Goal: Check status: Check status

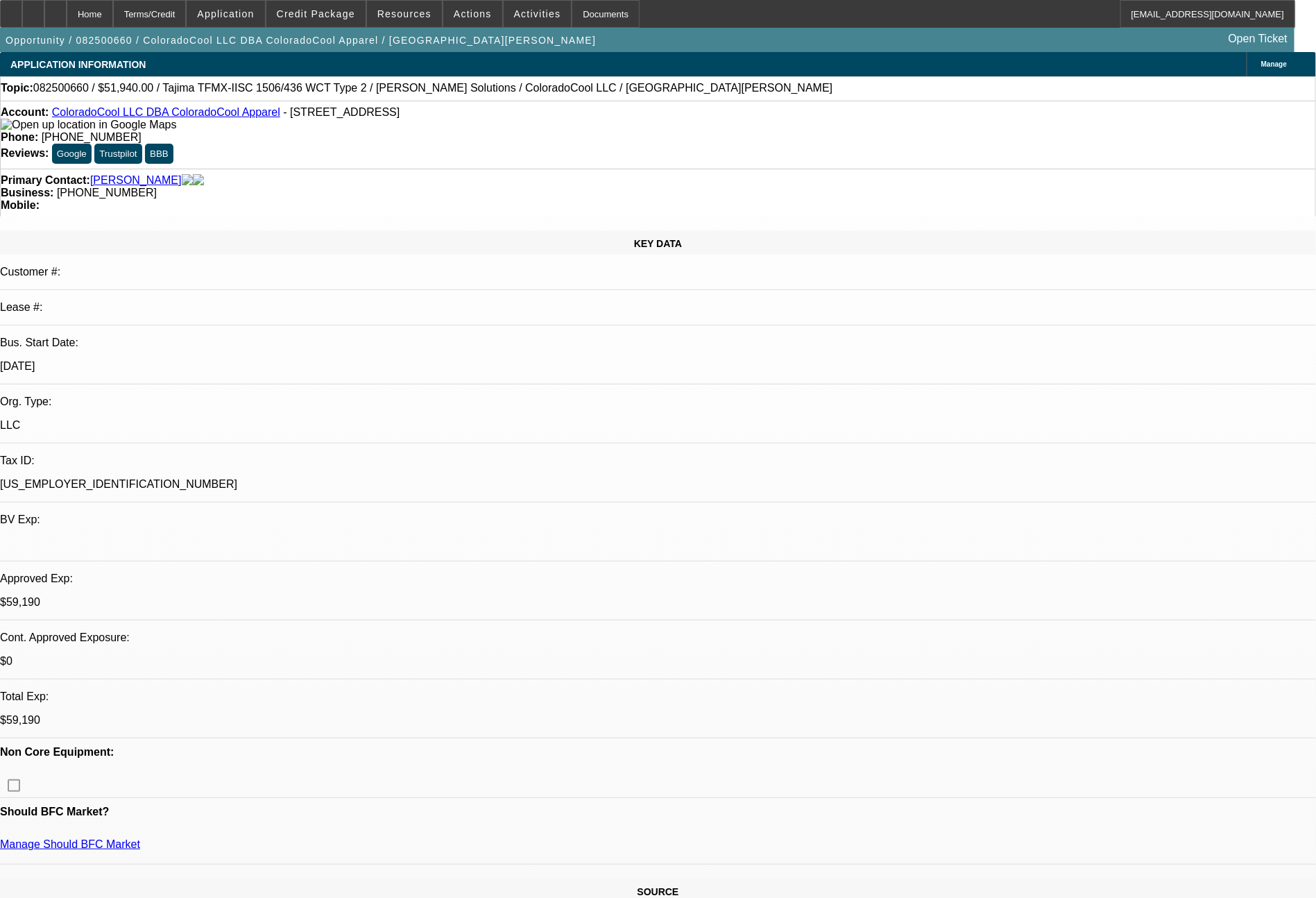
select select "0"
select select "2"
select select "0"
select select "6"
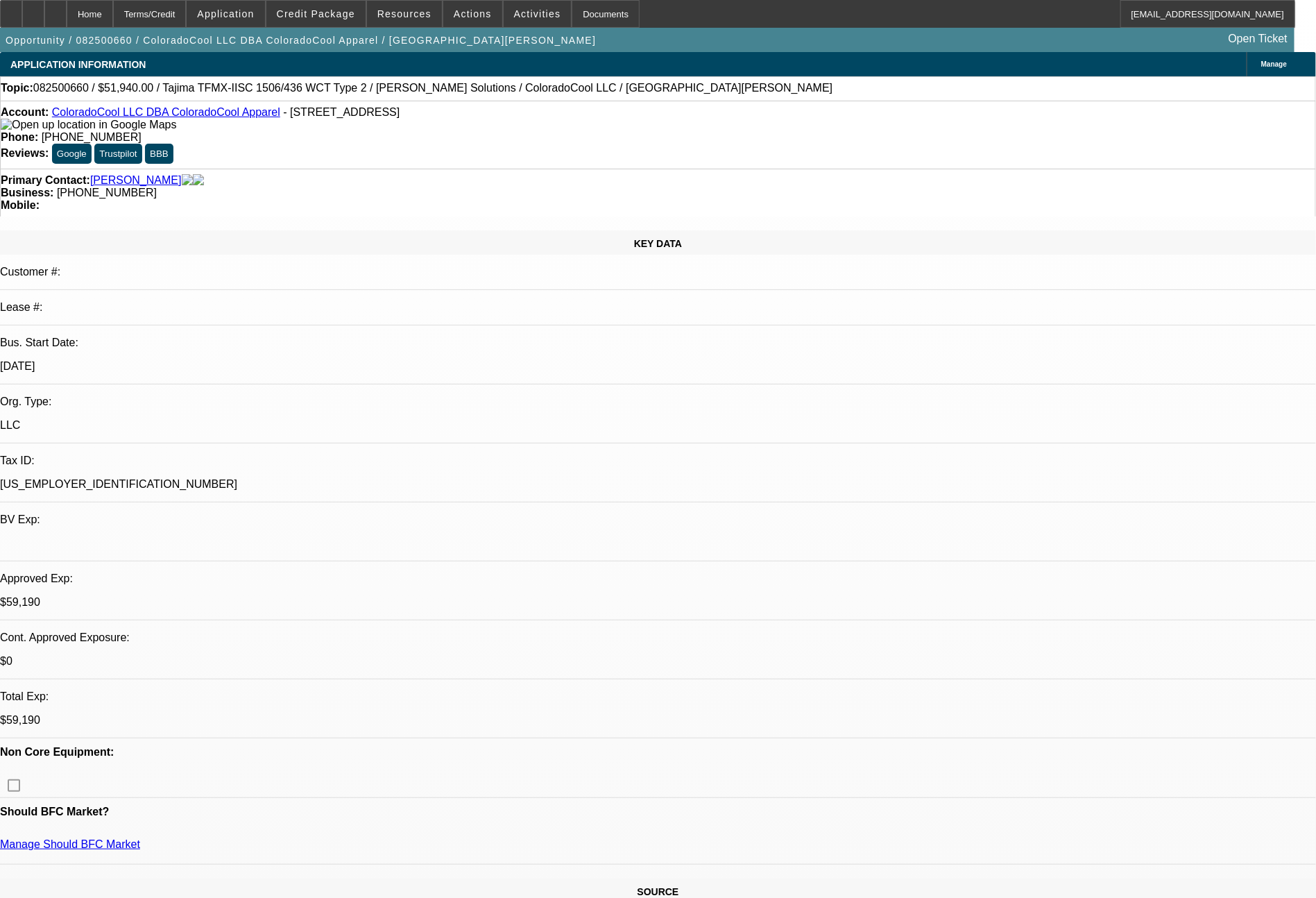
select select "0"
select select "2"
select select "0"
select select "6"
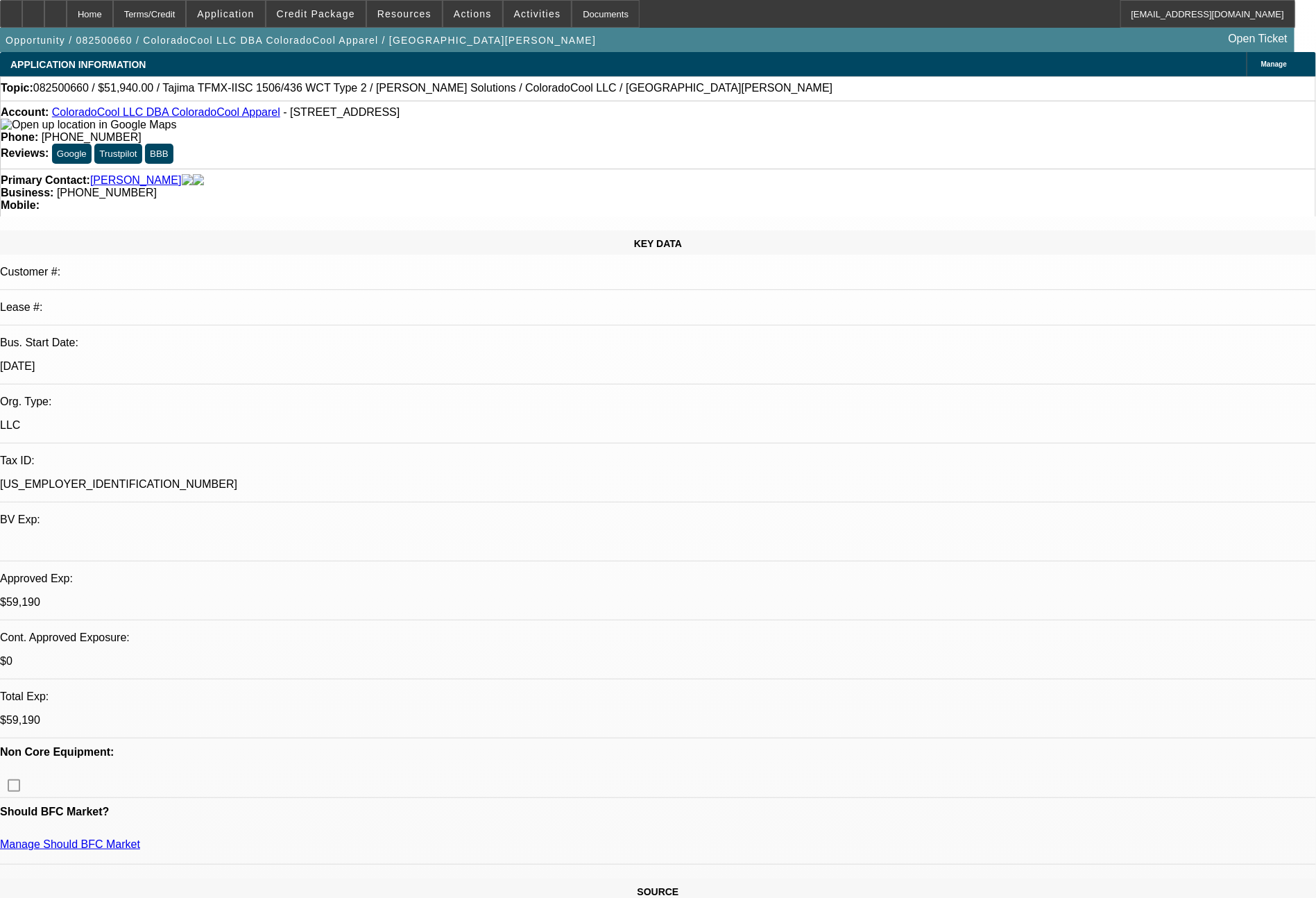
select select "0"
select select "2"
select select "0"
select select "6"
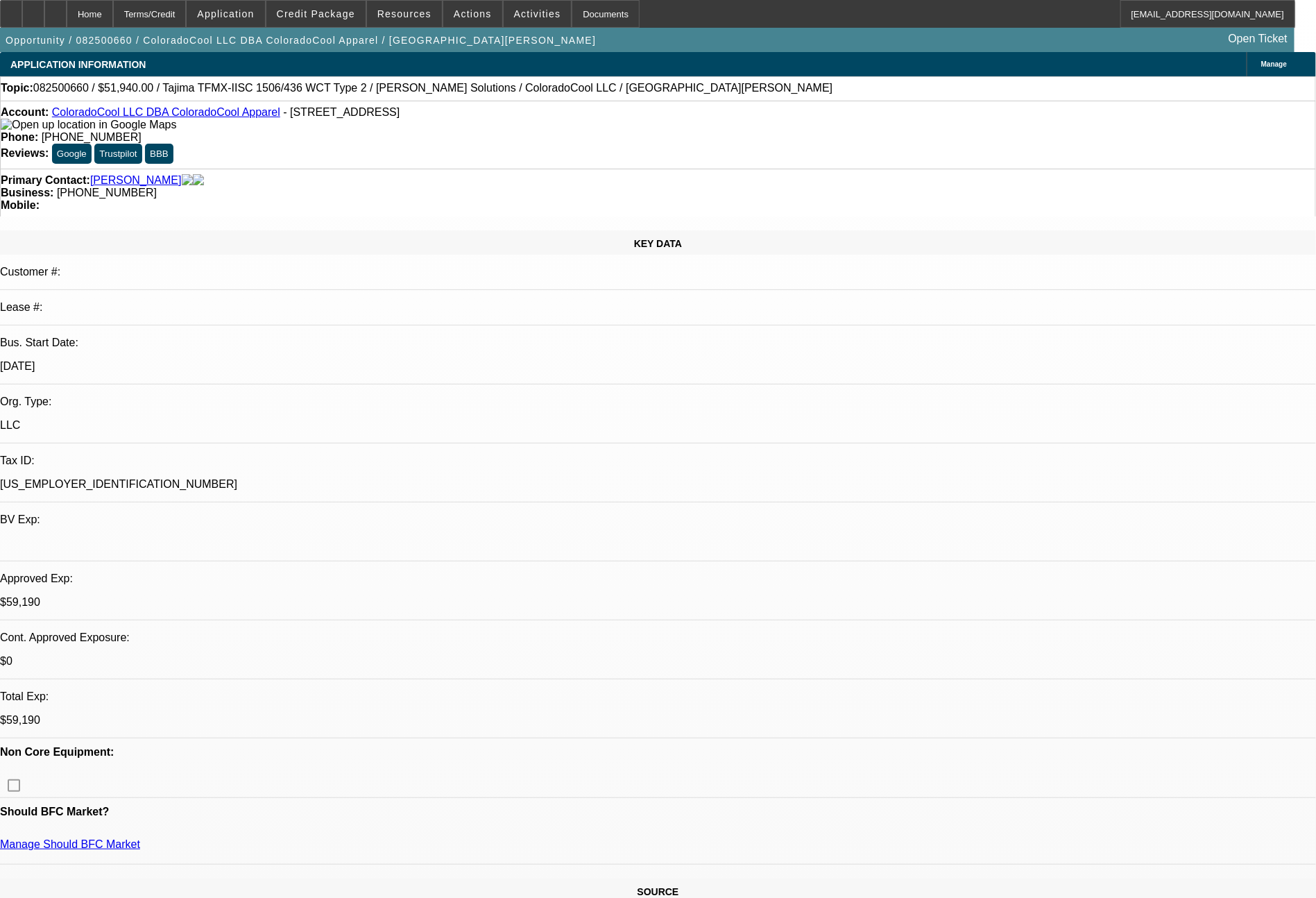
select select "0"
select select "2"
select select "0"
select select "6"
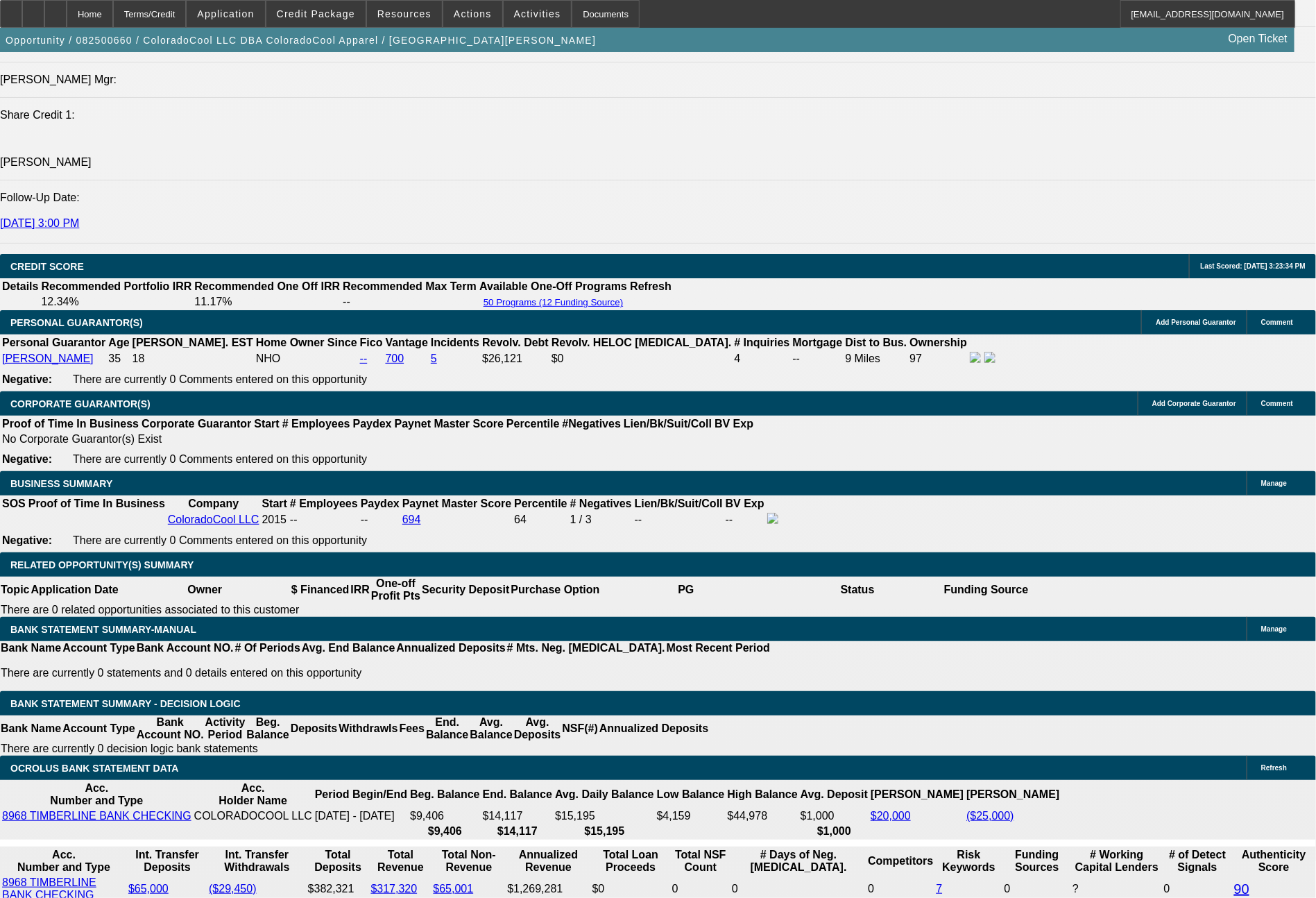
scroll to position [1863, 0]
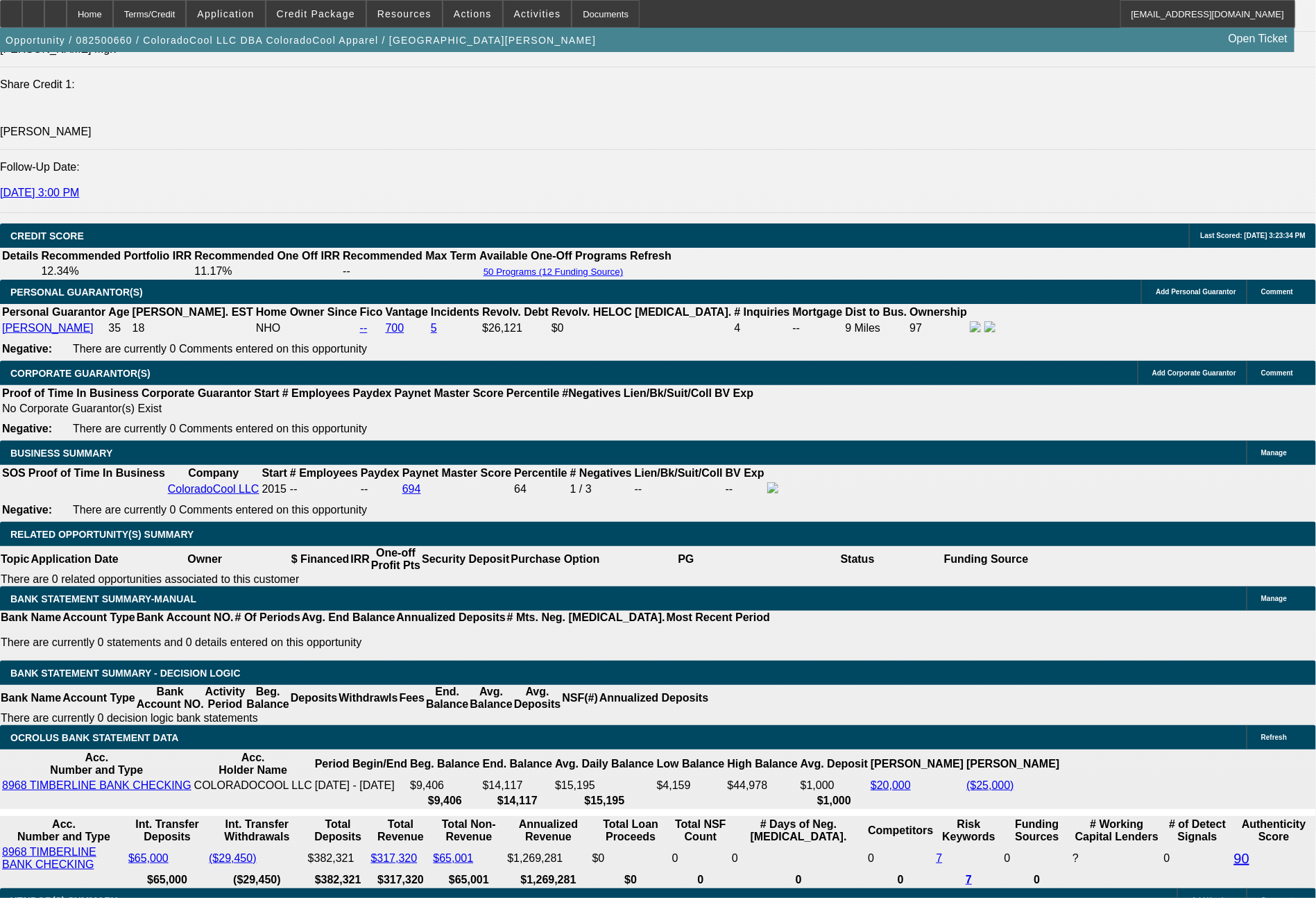
select select "0"
select select "2"
select select "0"
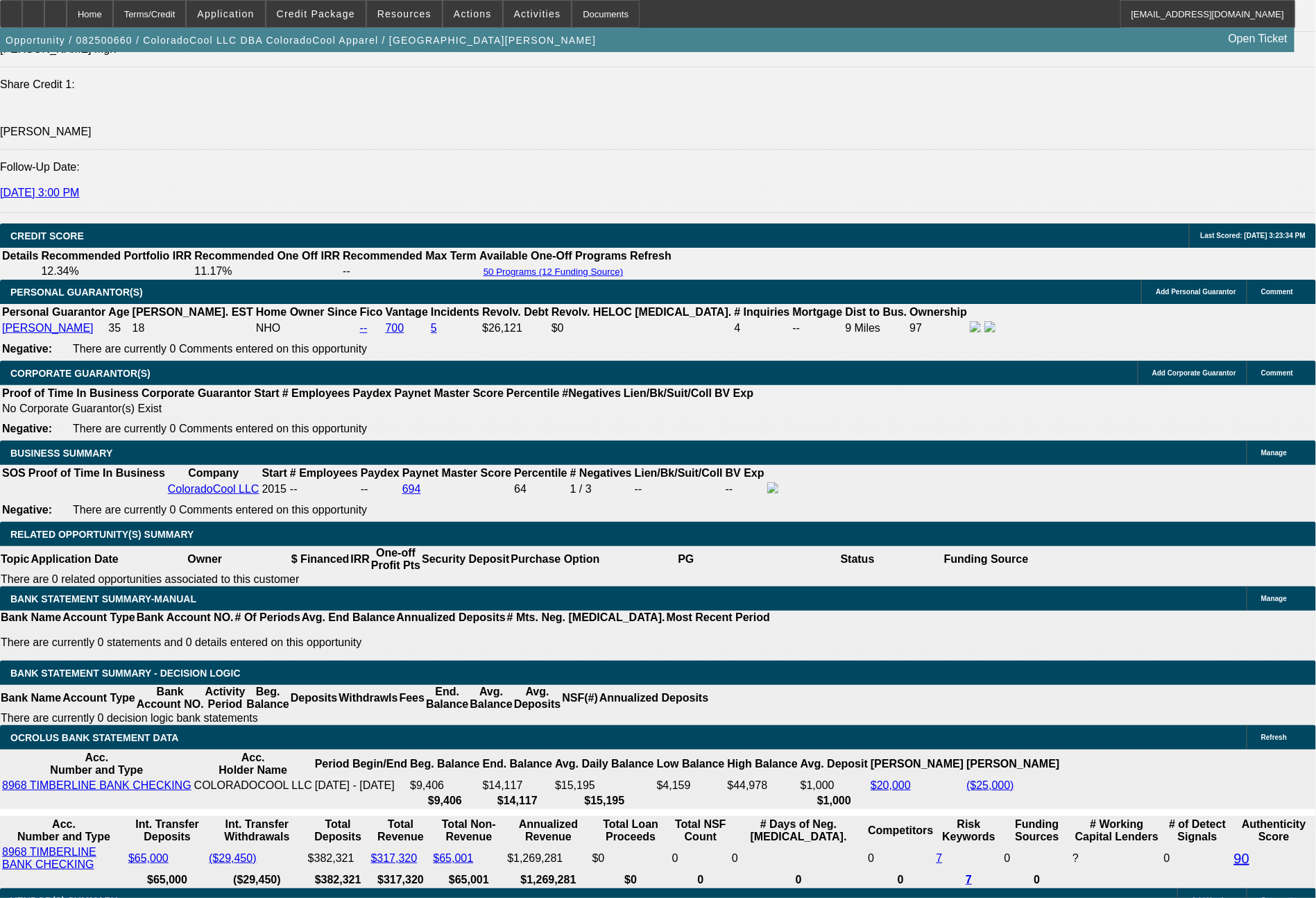
select select "6"
select select "0"
select select "2"
select select "0"
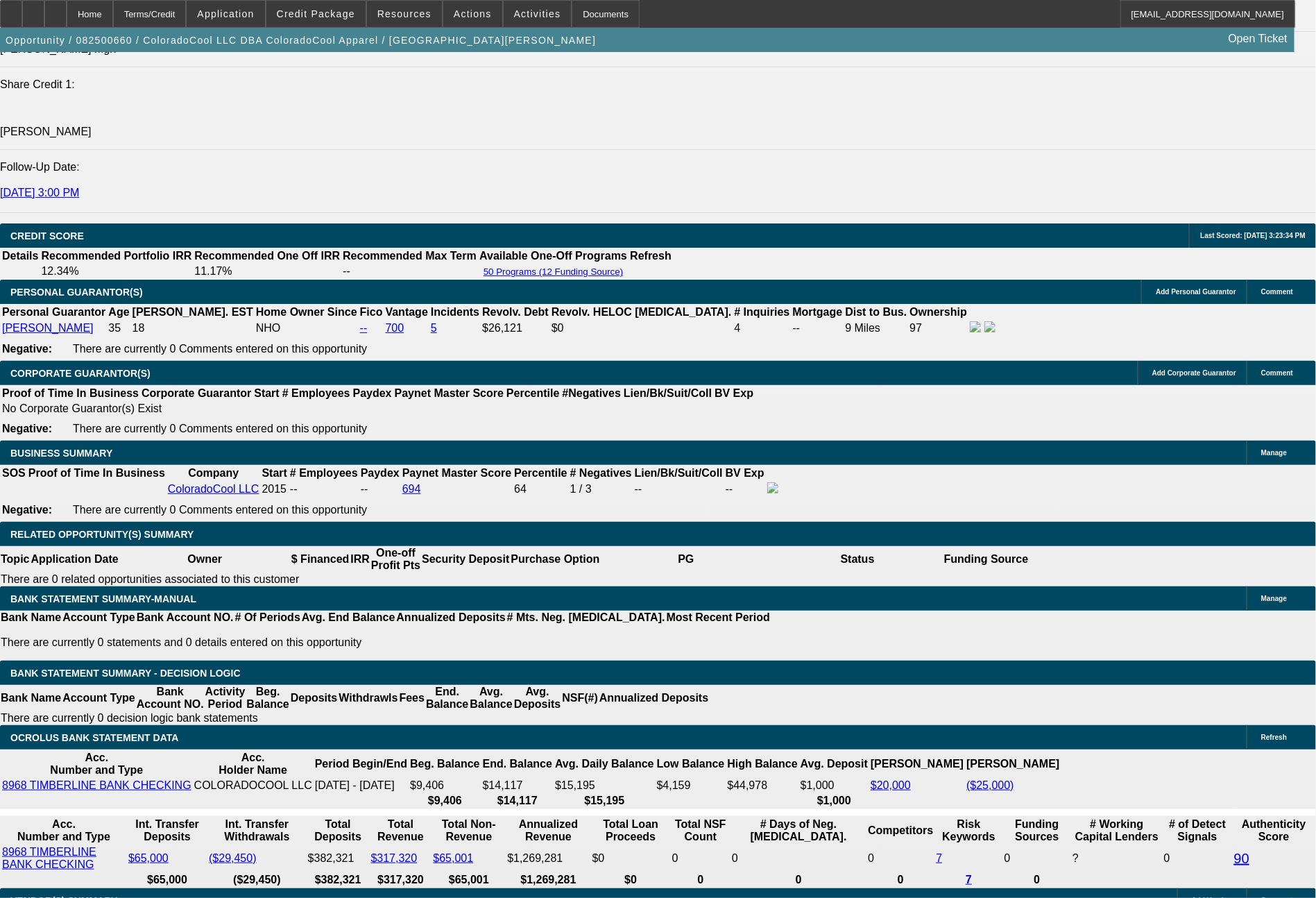
select select "6"
select select "0"
select select "2"
select select "0"
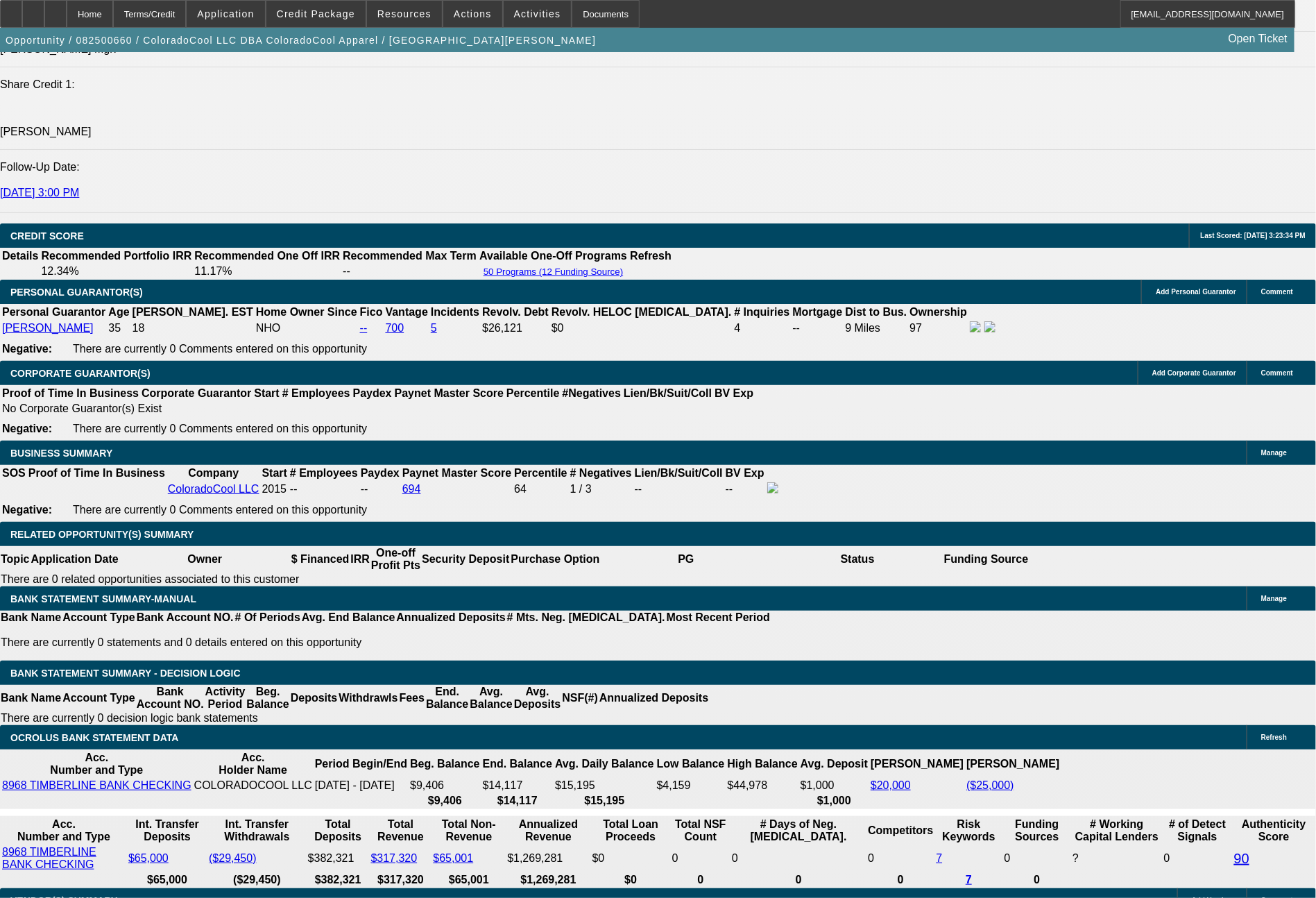
select select "6"
select select "0"
select select "2"
select select "0"
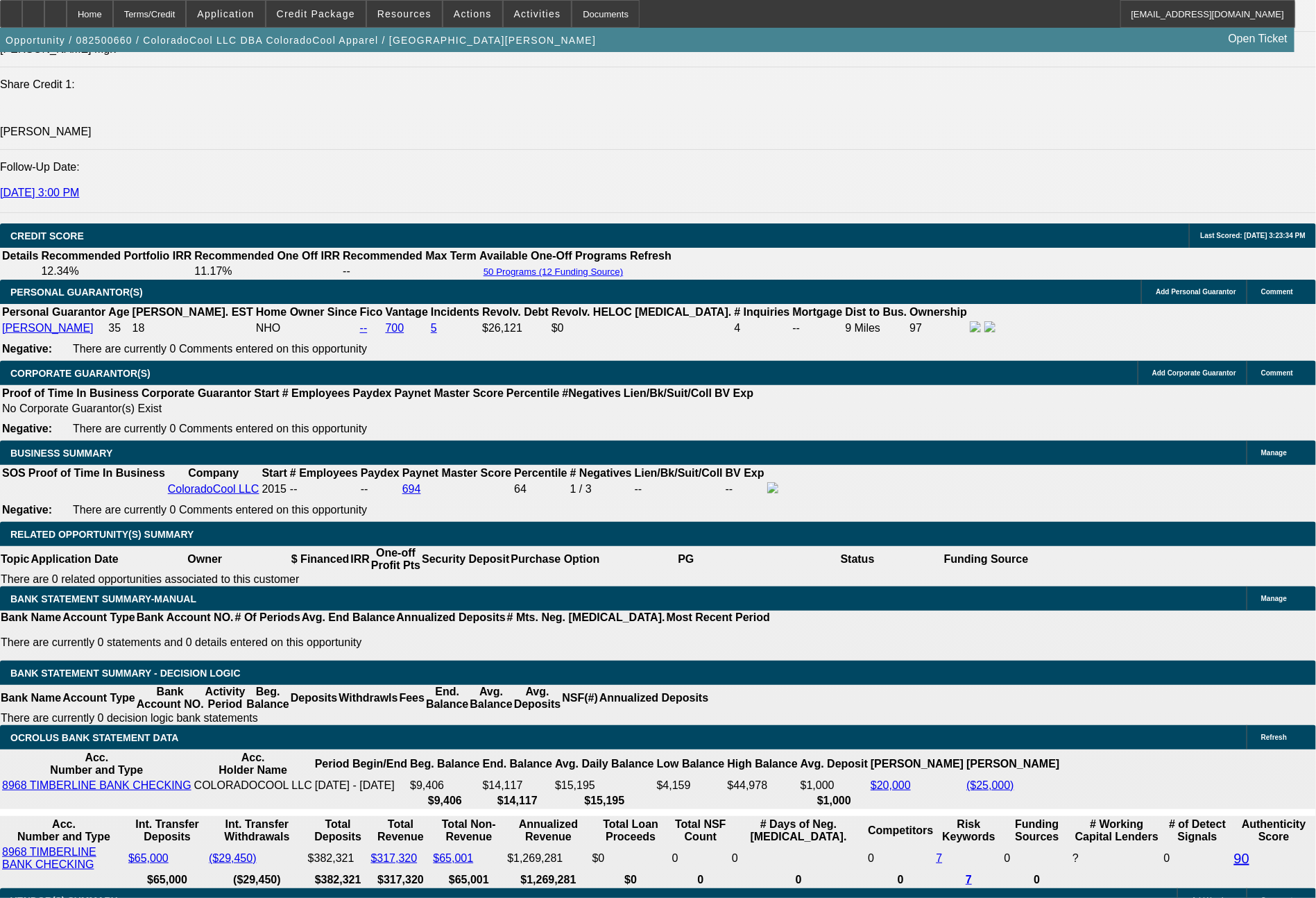
select select "6"
select select "0"
select select "2"
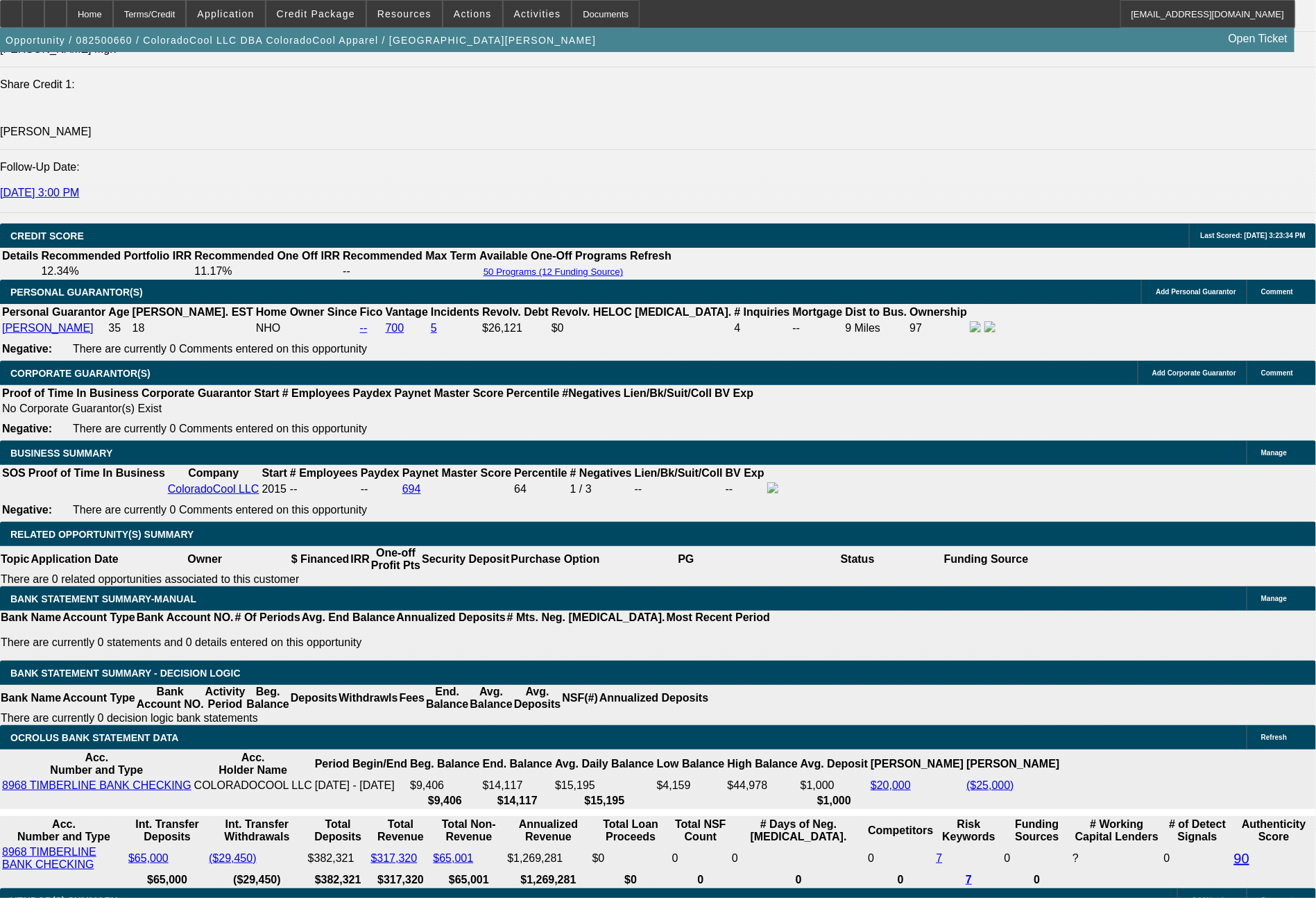
select select "0"
select select "6"
select select "0"
select select "2"
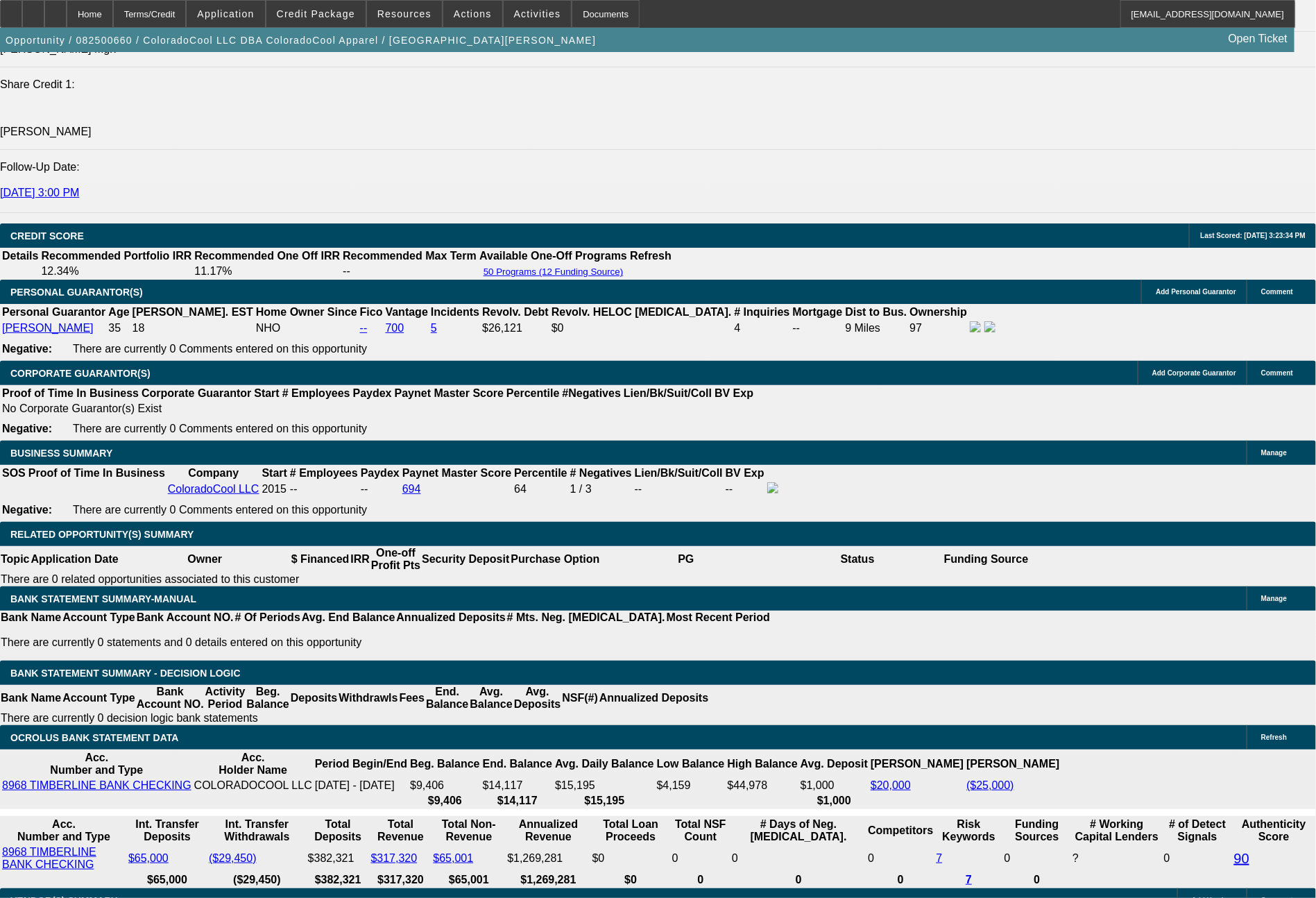
select select "0"
select select "6"
select select "0"
select select "2"
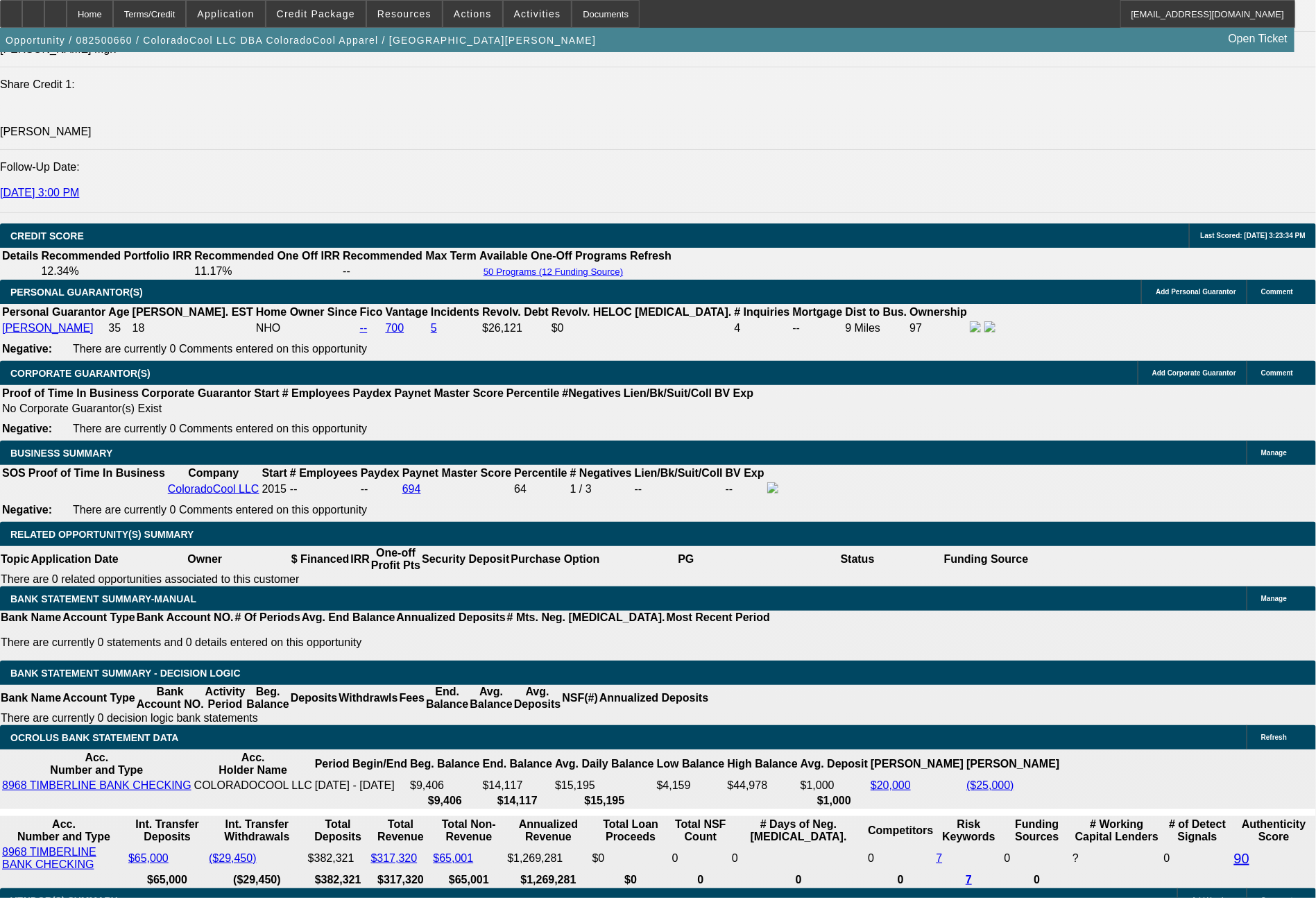
select select "0"
select select "6"
select select "0"
select select "2"
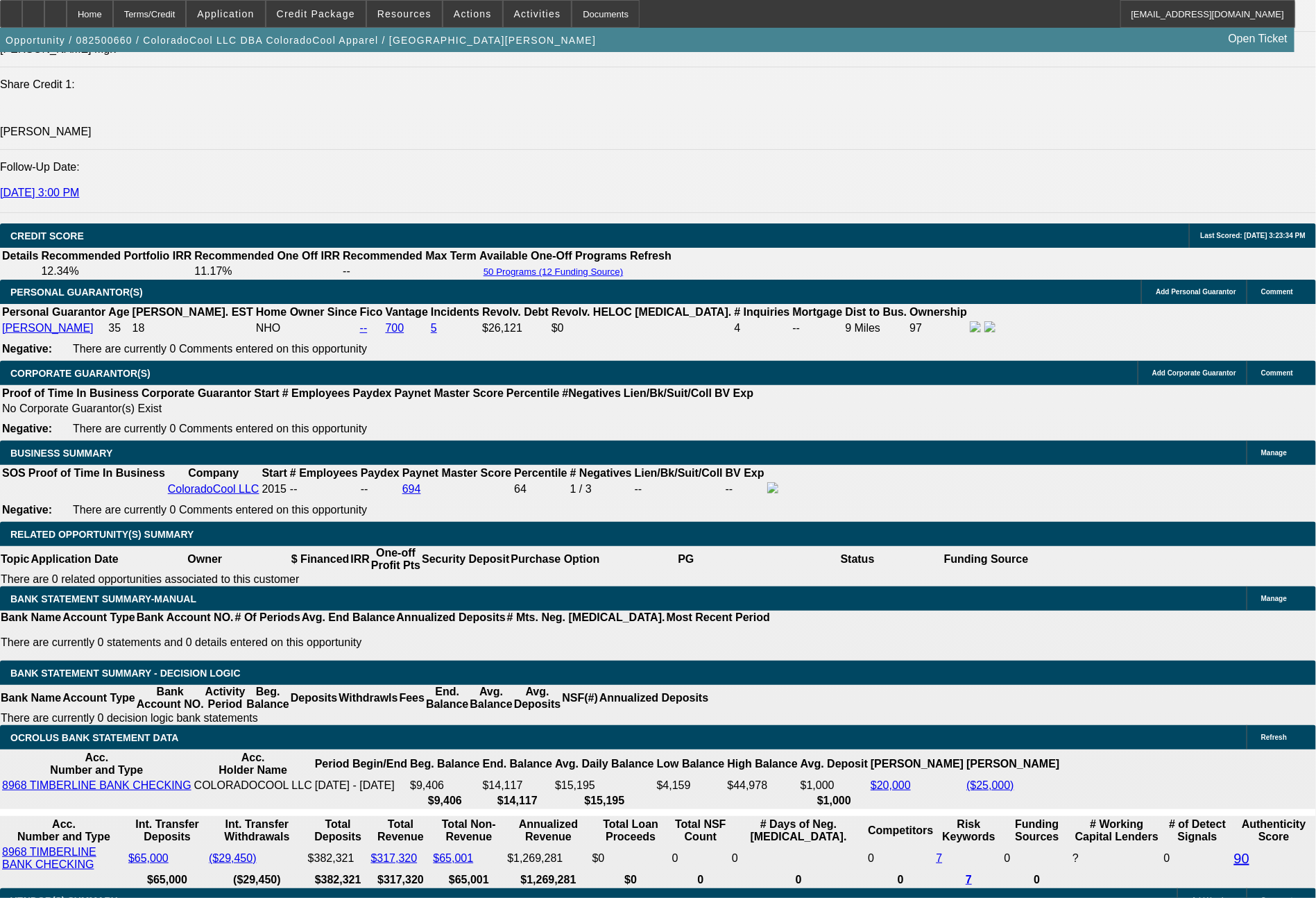
select select "0"
select select "6"
click at [402, 12] on span "Resources" at bounding box center [404, 14] width 54 height 11
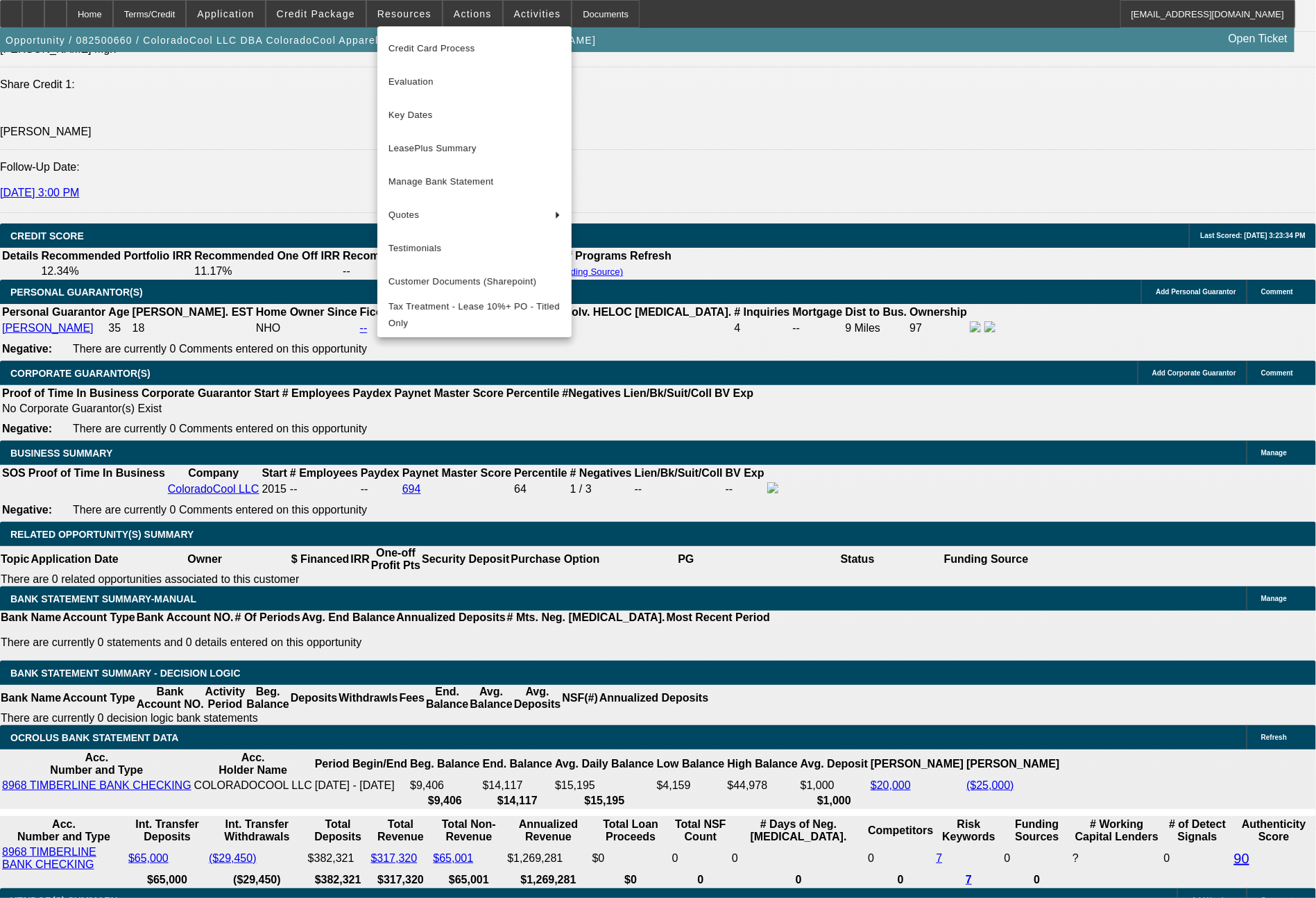
click at [631, 252] on div at bounding box center [658, 449] width 1316 height 898
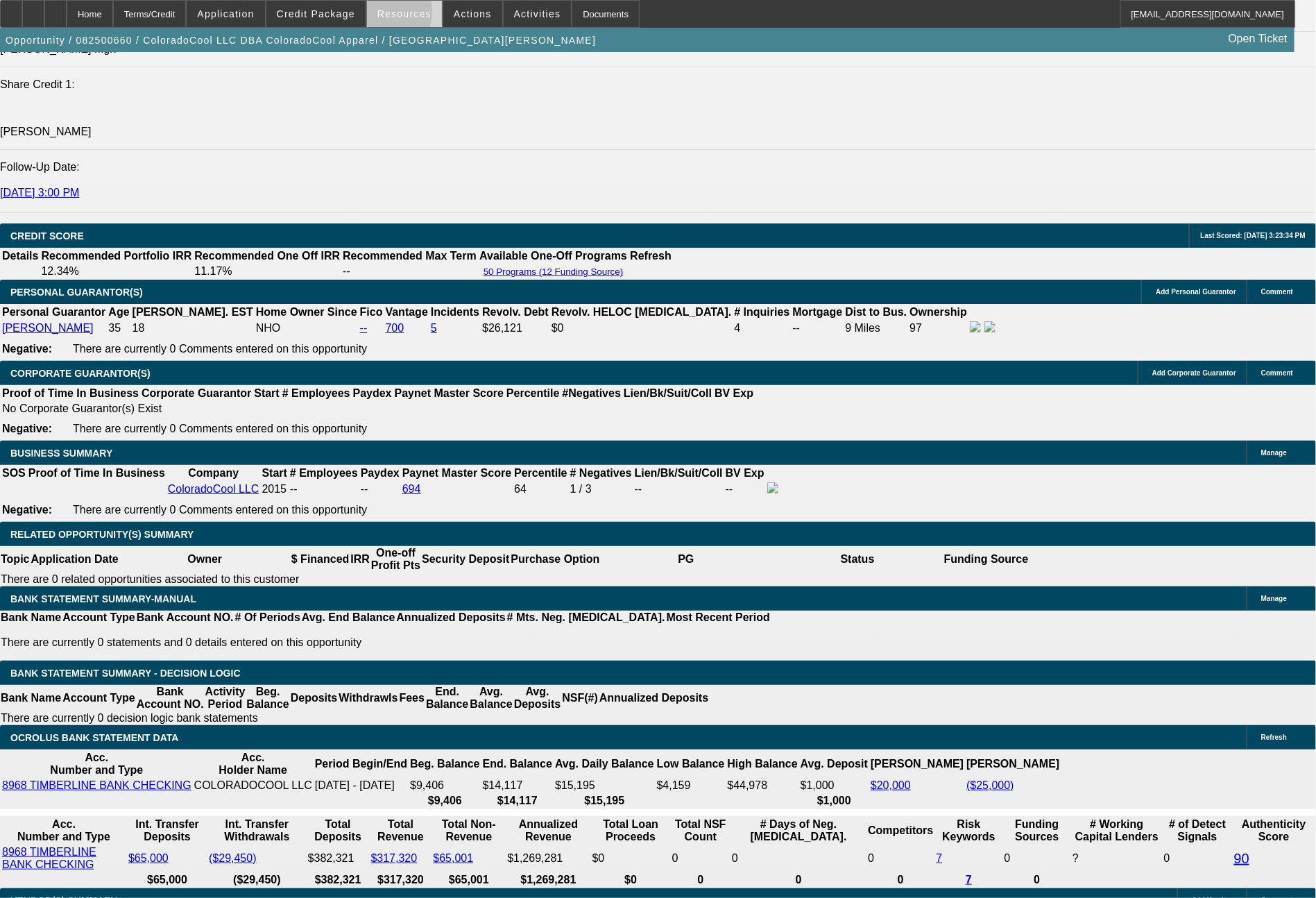
click at [390, 16] on span "Resources" at bounding box center [404, 14] width 54 height 11
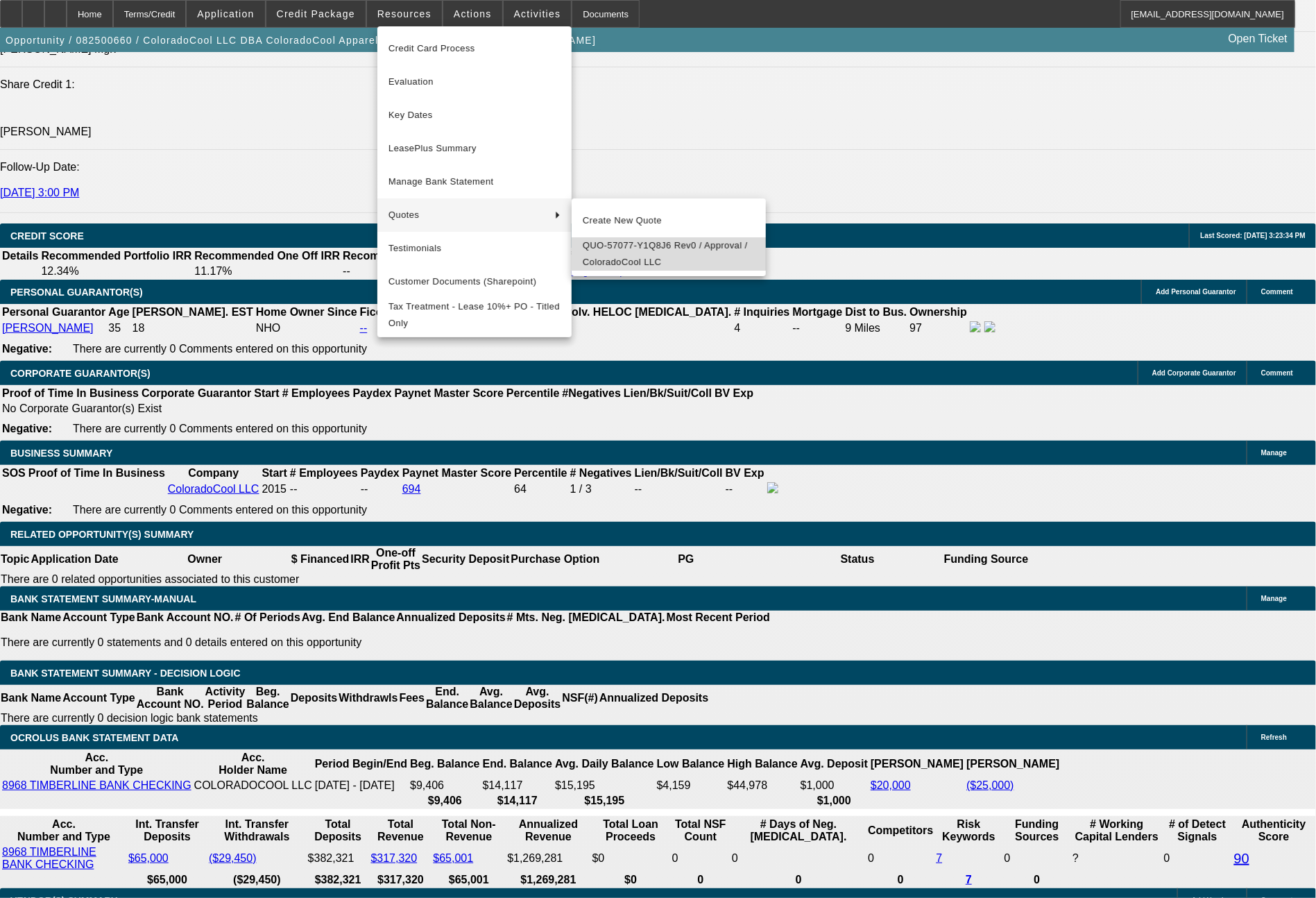
click at [620, 252] on span "QUO-57077-Y1Q8J6 Rev0 / Approval / ColoradoCool LLC" at bounding box center [668, 253] width 172 height 34
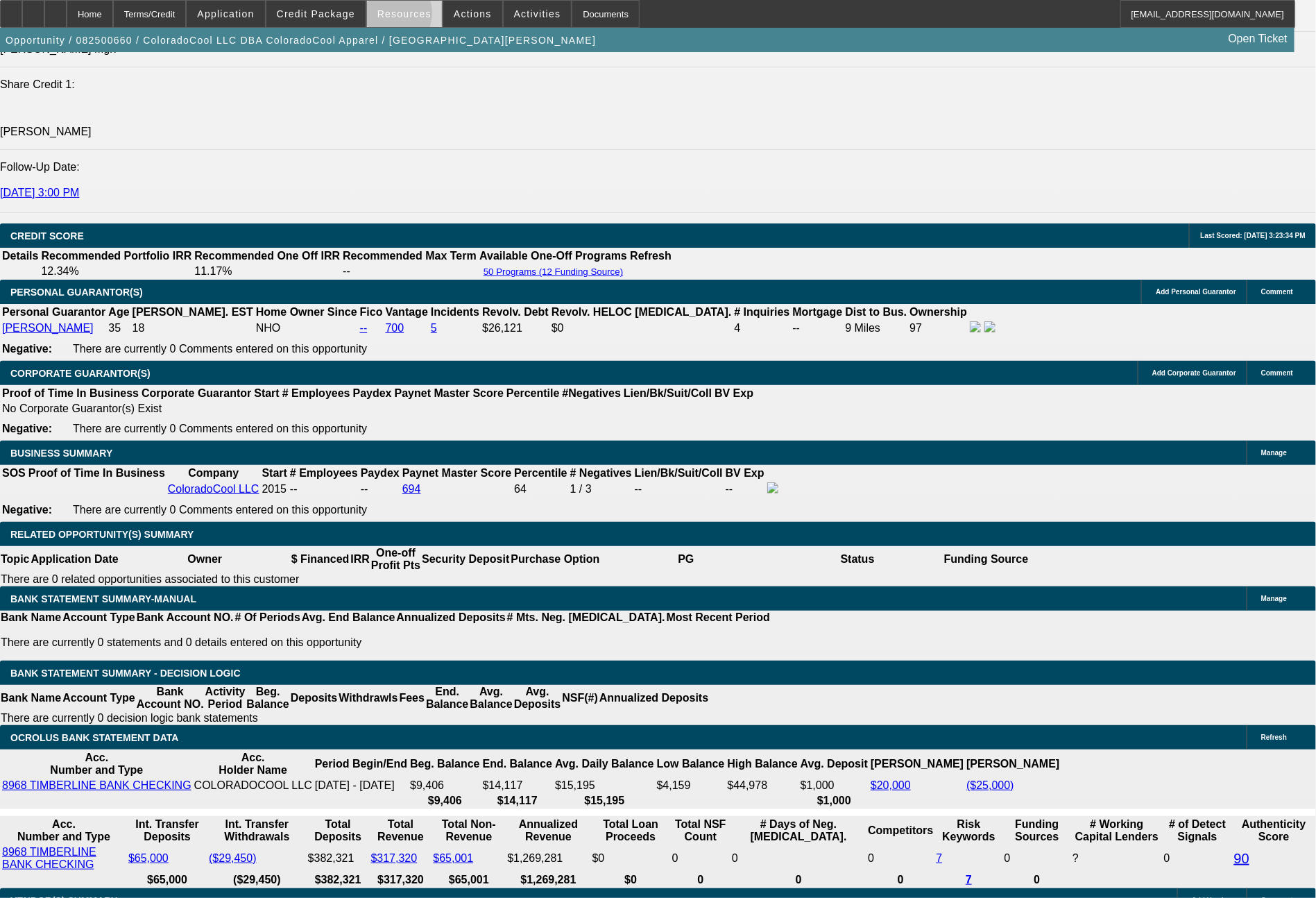
click at [399, 16] on span "Resources" at bounding box center [404, 14] width 54 height 11
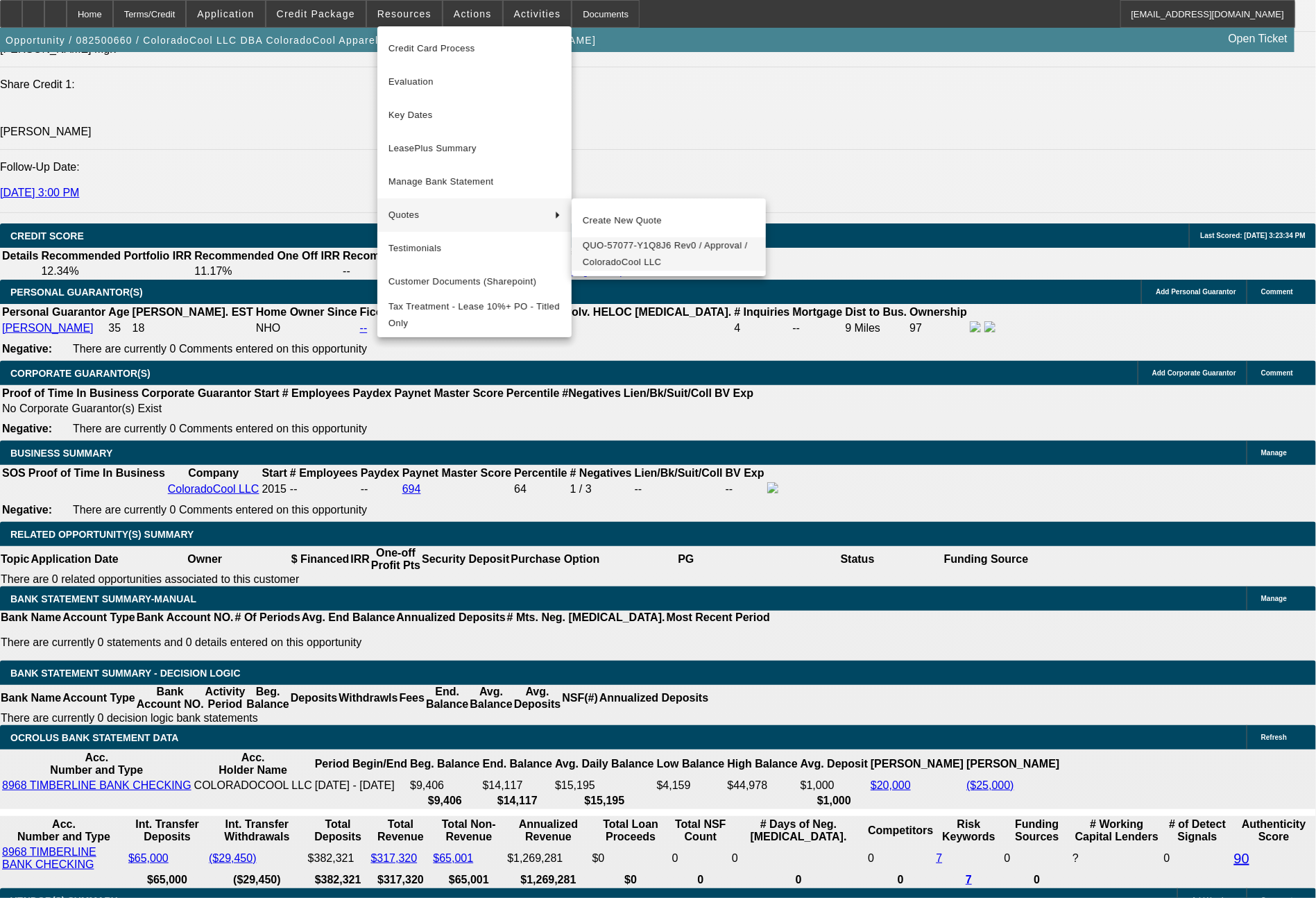
click at [622, 252] on span "QUO-57077-Y1Q8J6 Rev0 / Approval / ColoradoCool LLC" at bounding box center [668, 253] width 172 height 34
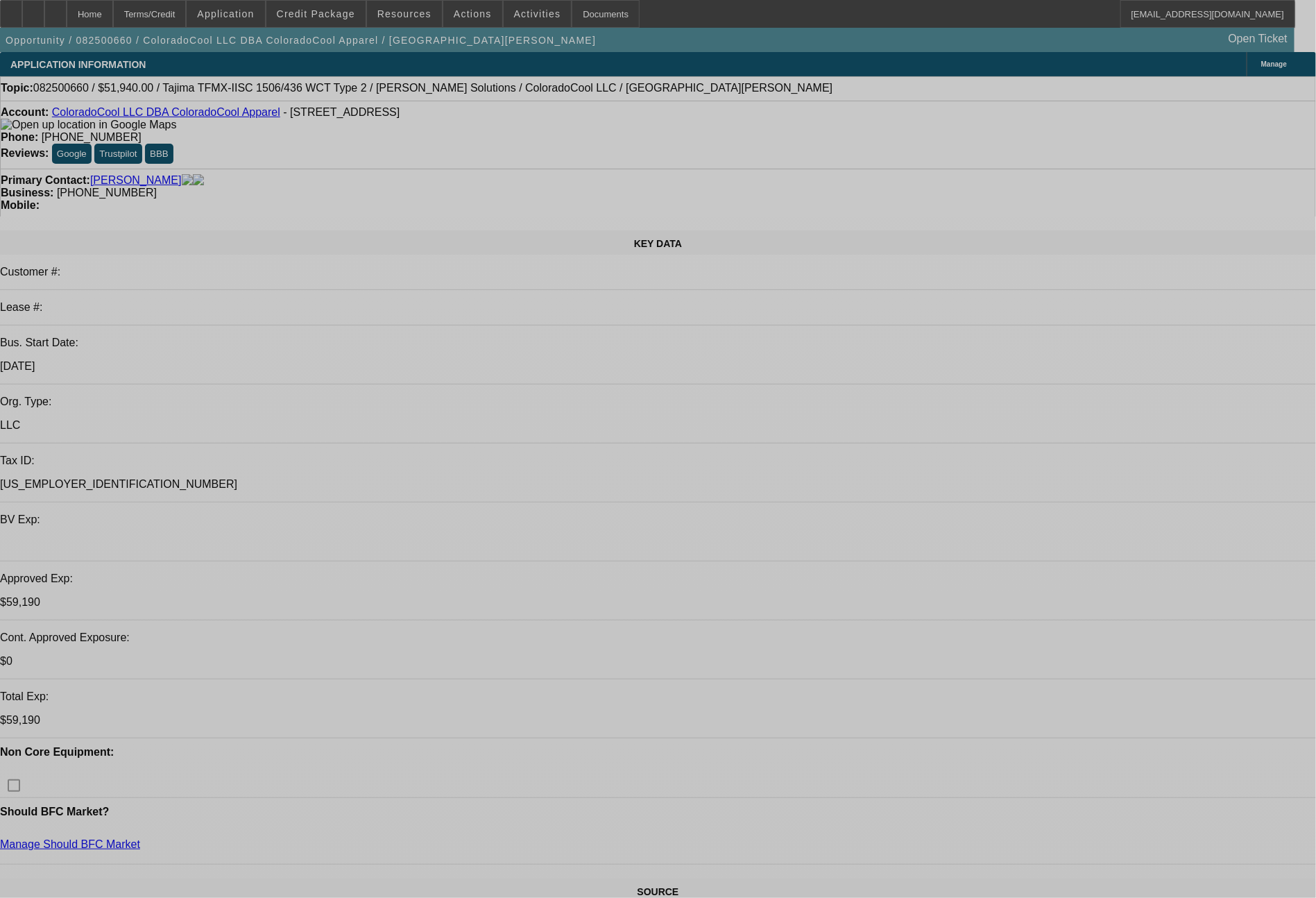
select select "0"
select select "2"
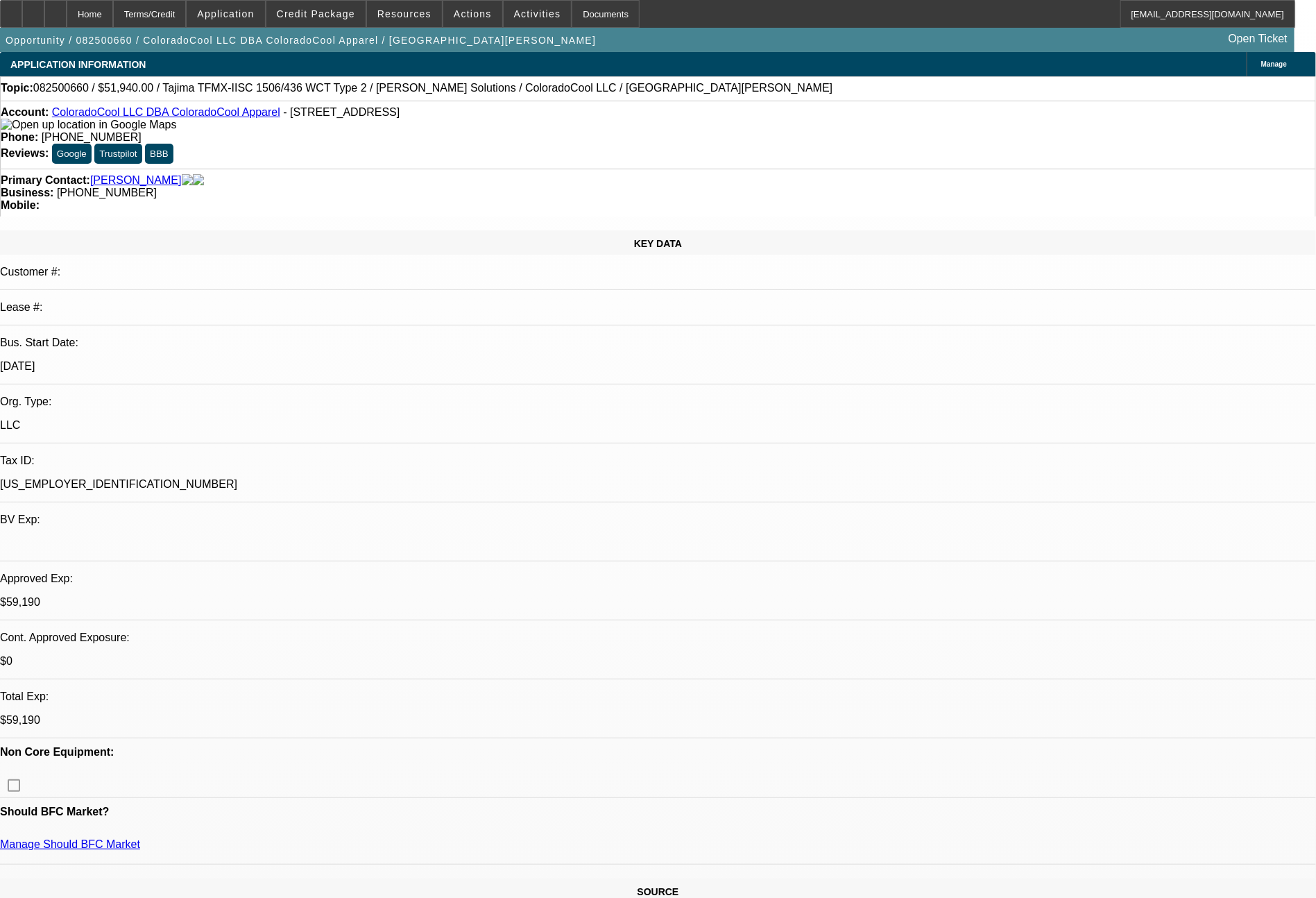
select select "0"
select select "6"
select select "0"
select select "2"
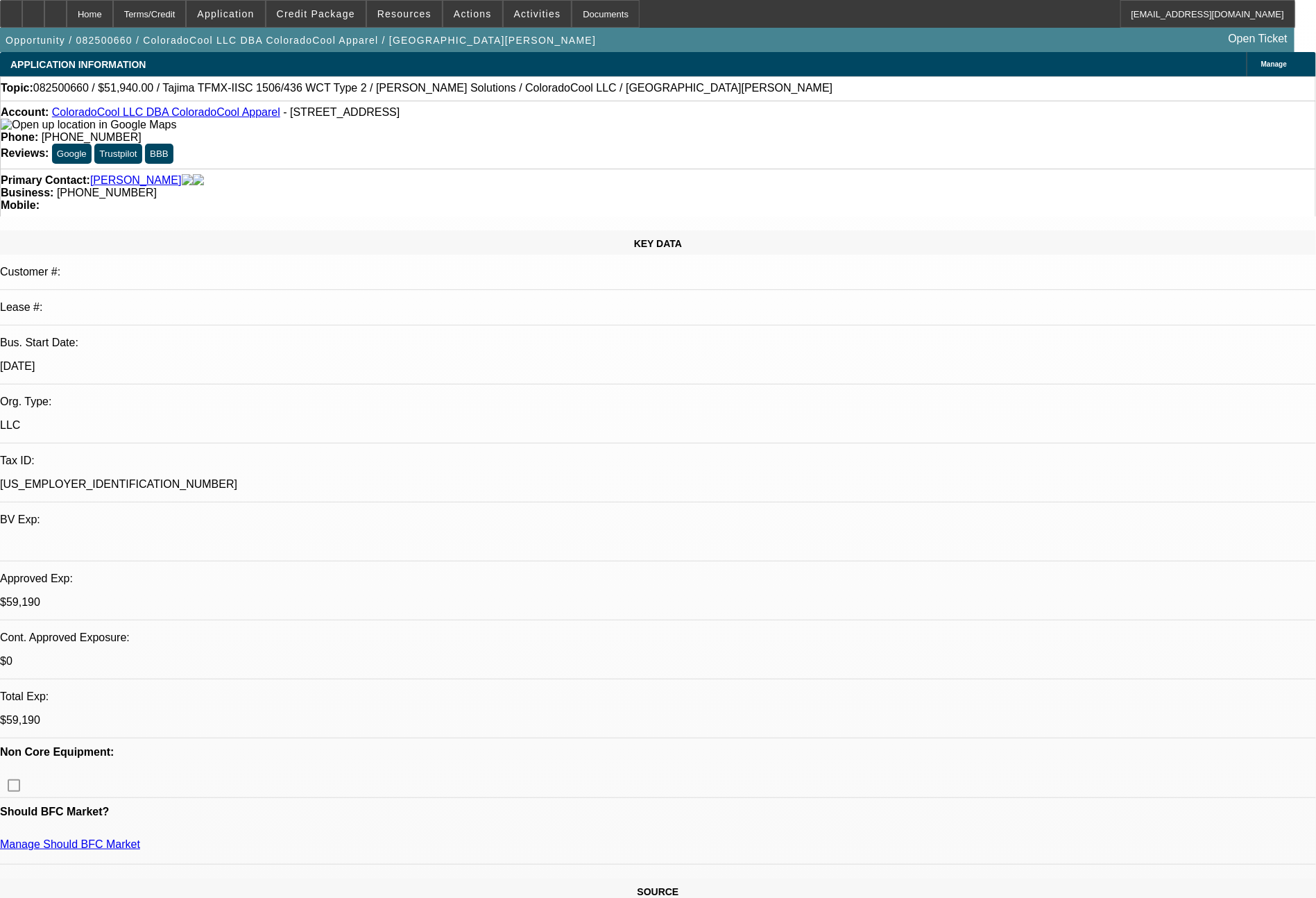
select select "0"
select select "6"
select select "0"
select select "2"
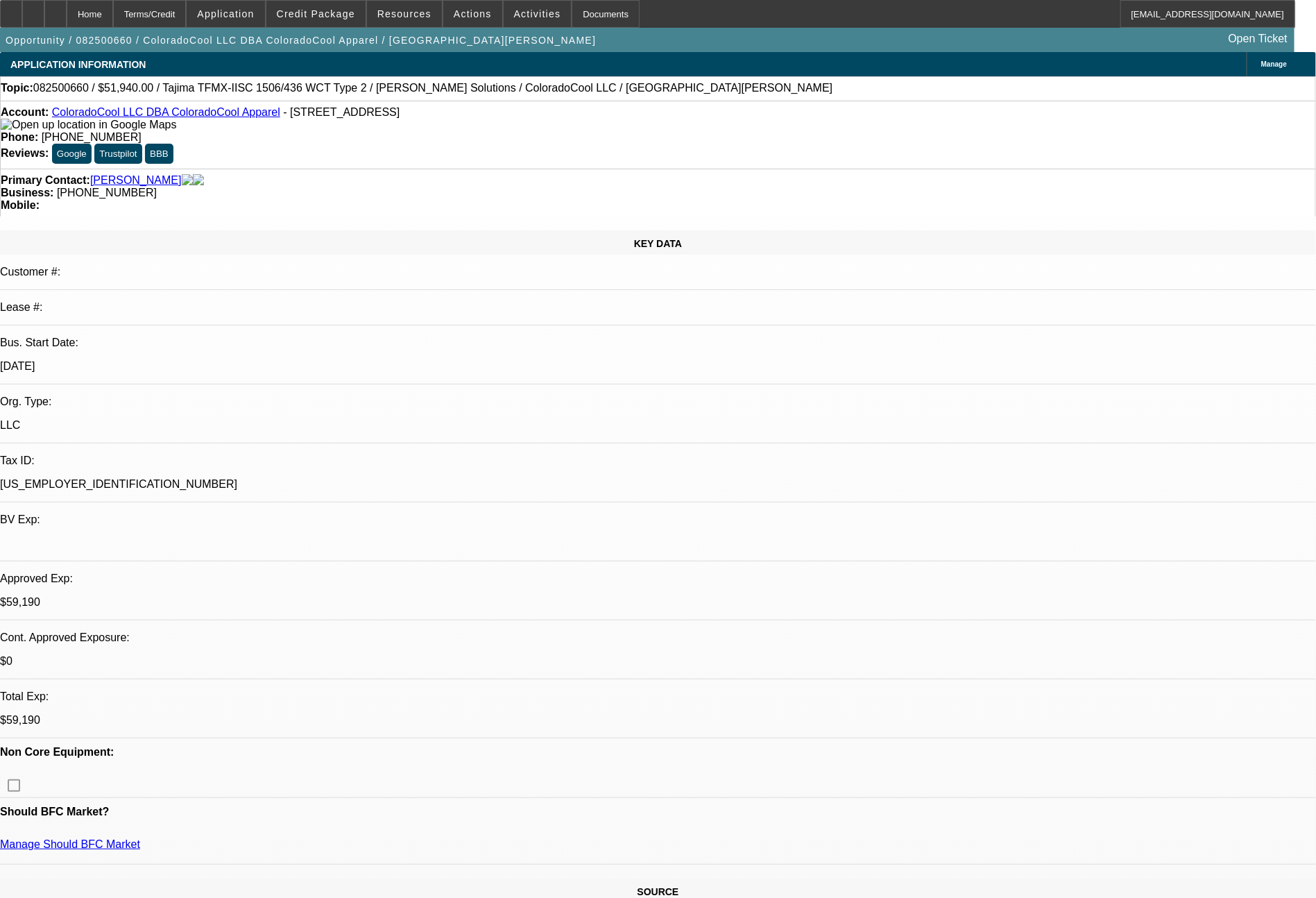
select select "0"
select select "6"
select select "0"
select select "2"
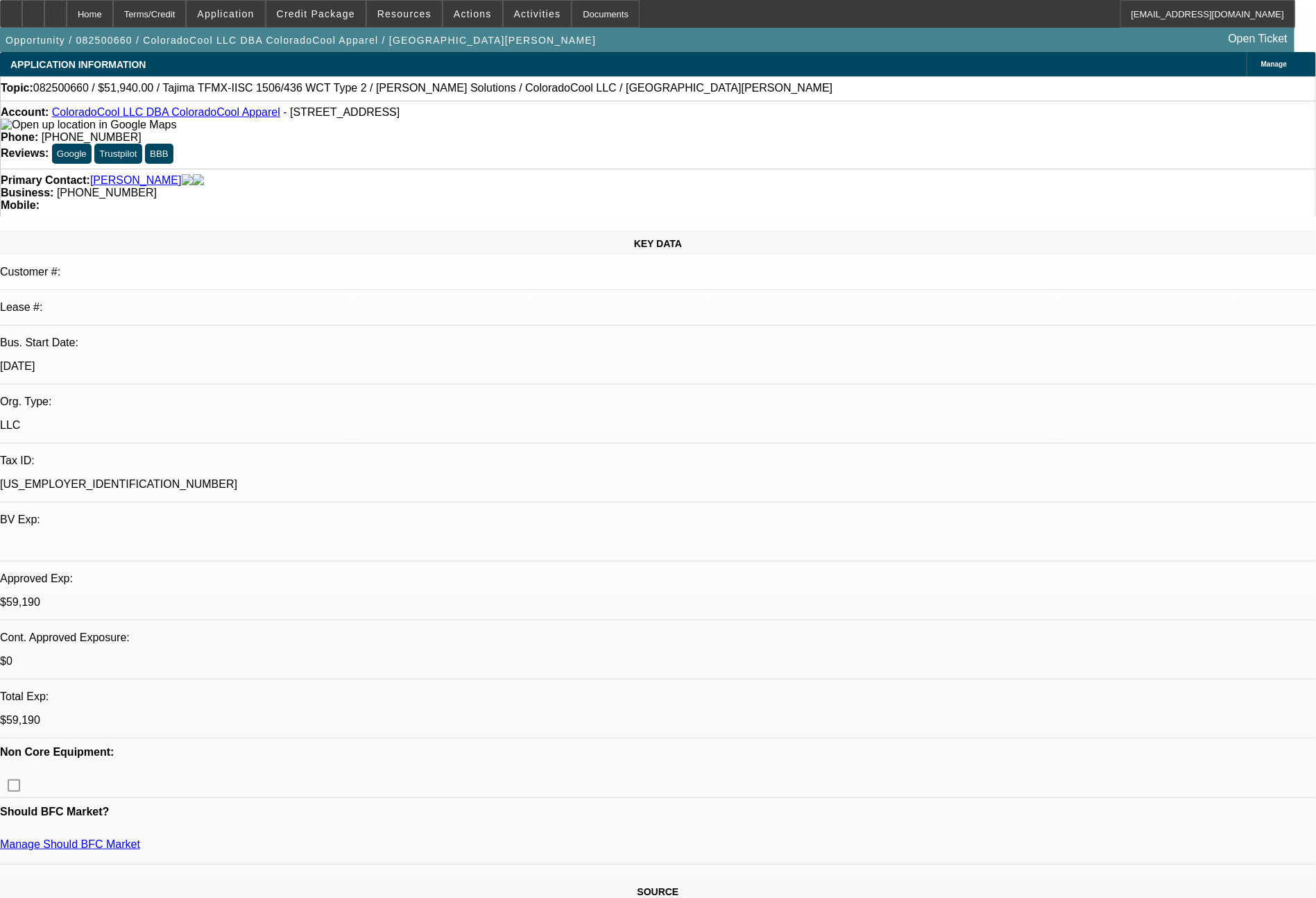
select select "0"
select select "6"
click at [22, 21] on div at bounding box center [11, 14] width 22 height 28
select select "0"
select select "2"
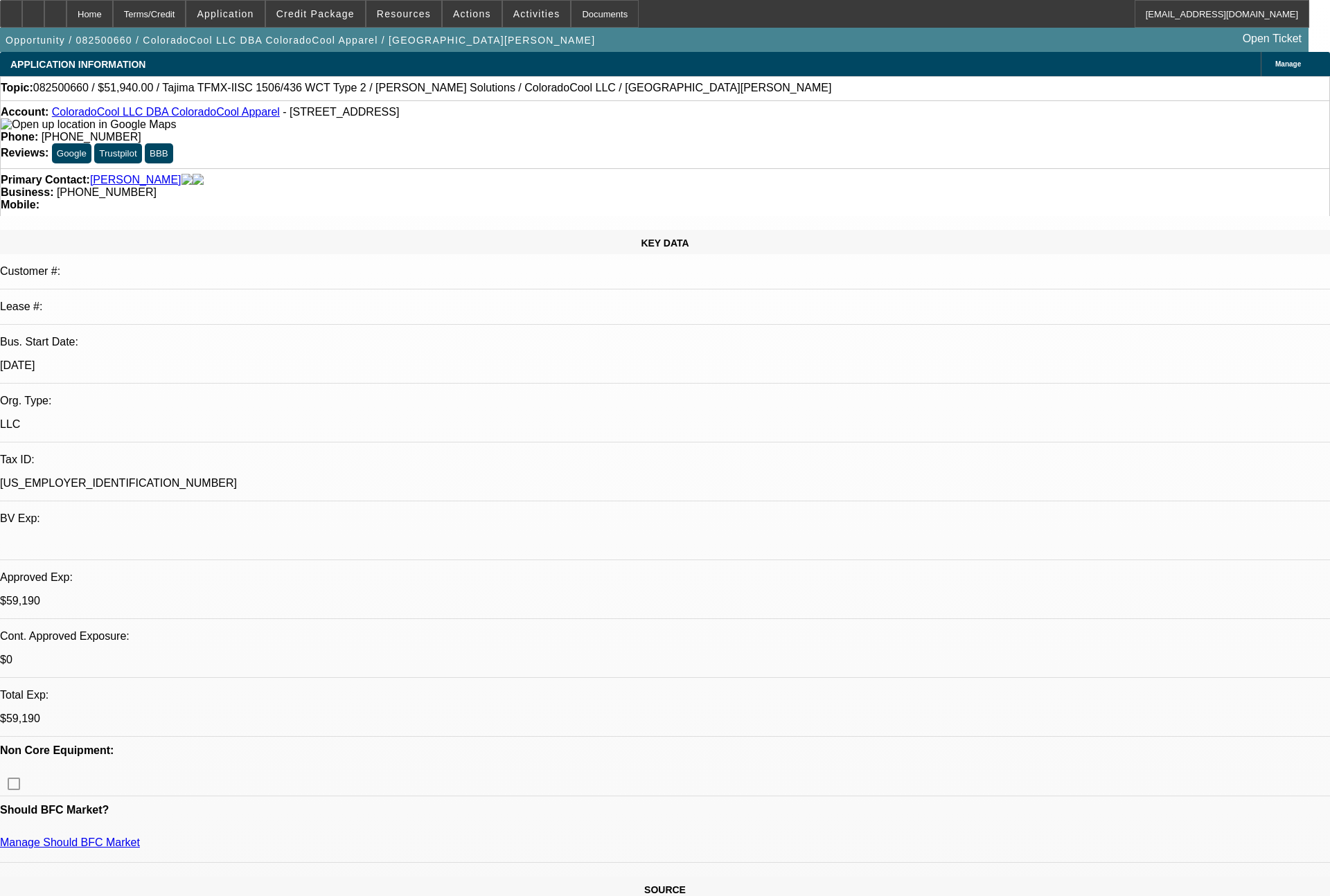
select select "2"
select select "0"
select select "6"
select select "0"
select select "2"
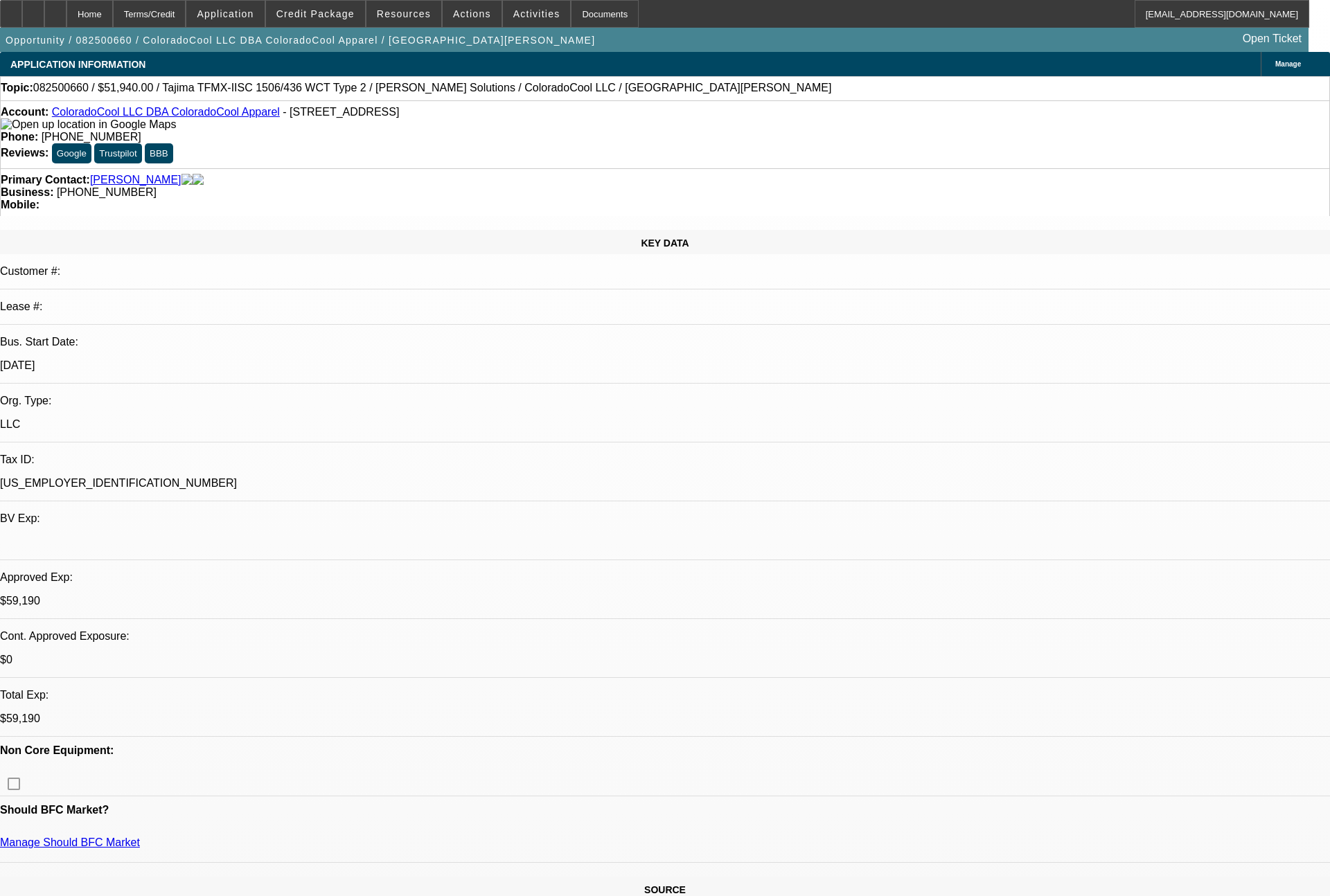
select select "2"
select select "0"
select select "6"
select select "0"
select select "2"
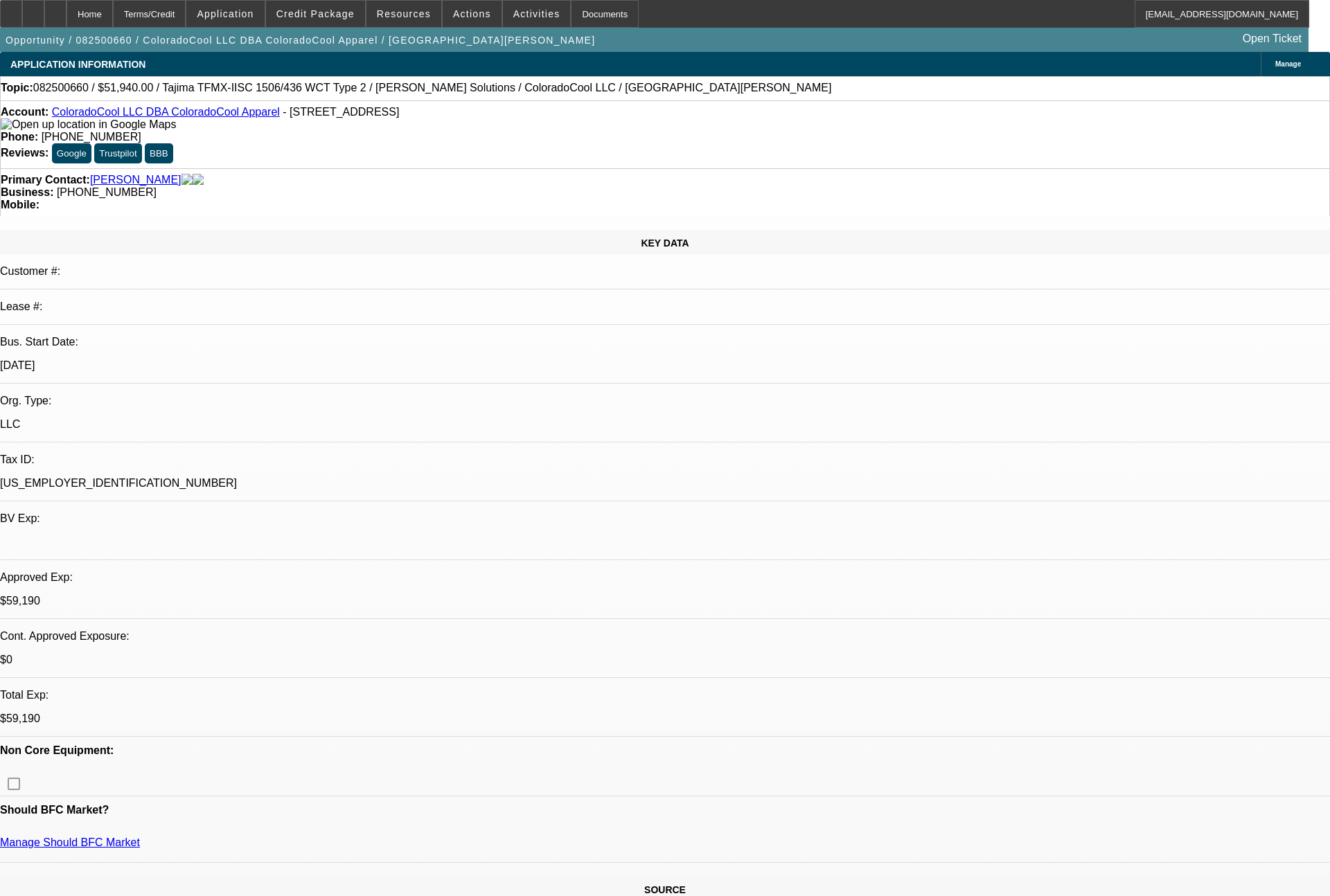
select select "2"
select select "0"
select select "6"
select select "0"
select select "2"
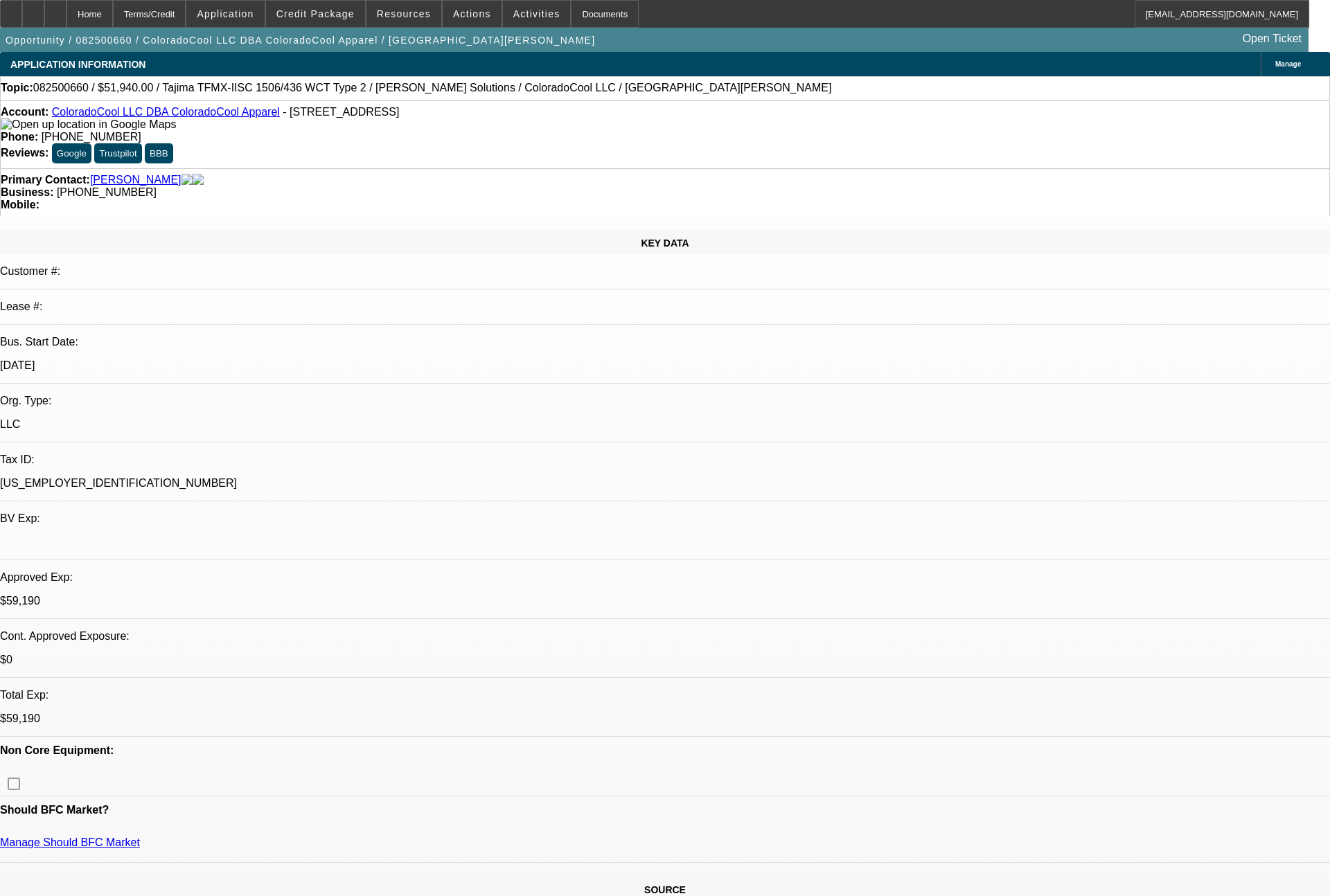
select select "2"
select select "0"
select select "6"
